Goal: Transaction & Acquisition: Purchase product/service

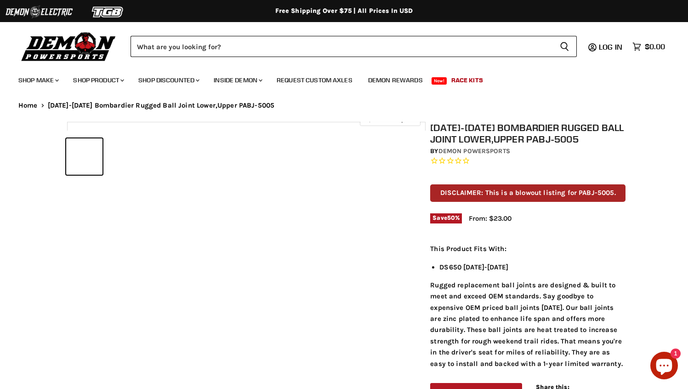
select select "******"
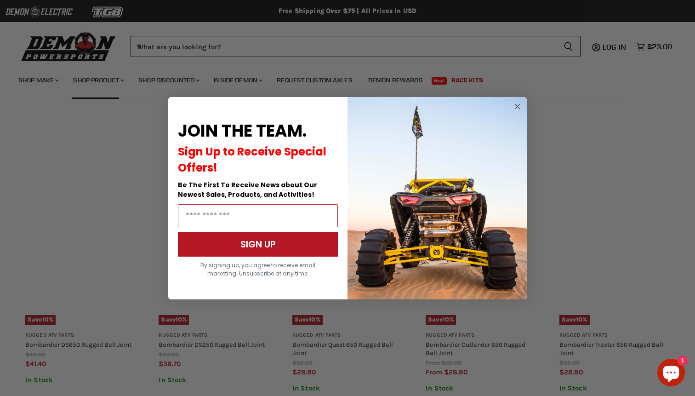
scroll to position [543, 0]
